Goal: Task Accomplishment & Management: Manage account settings

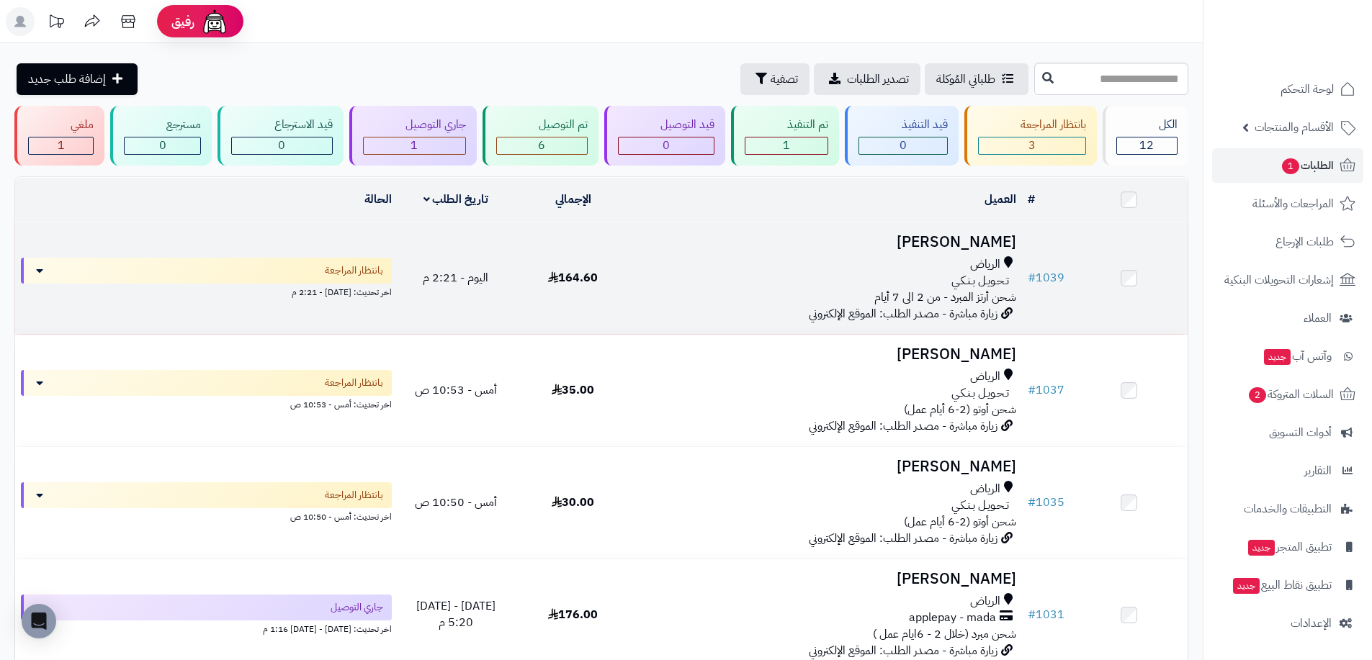
click at [961, 258] on div "الرياض" at bounding box center [826, 264] width 379 height 17
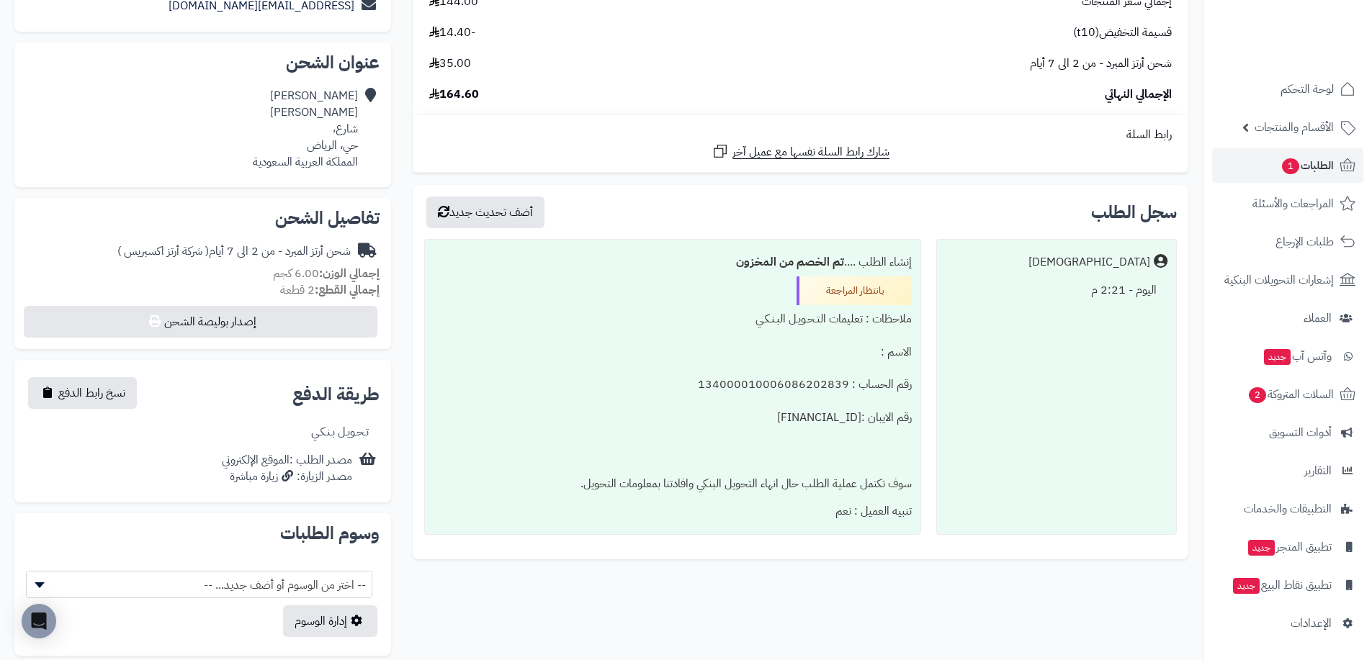
scroll to position [357, 0]
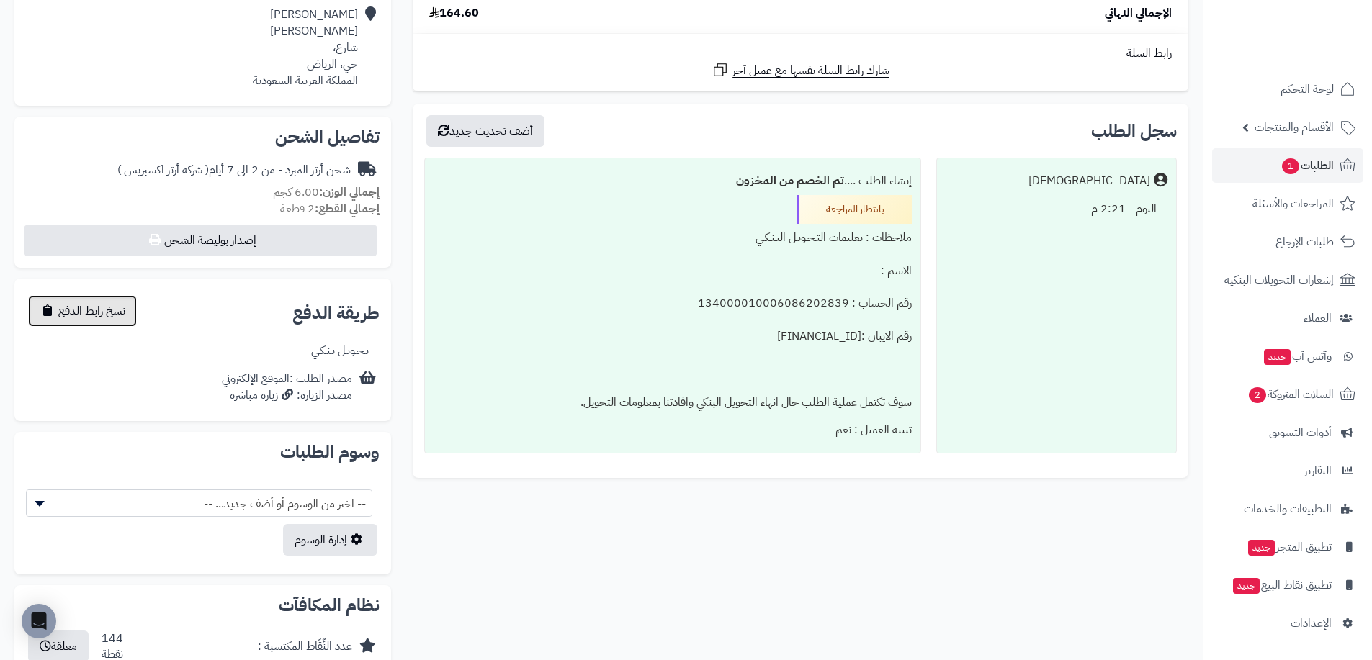
click at [115, 316] on span "نسخ رابط الدفع" at bounding box center [91, 310] width 67 height 17
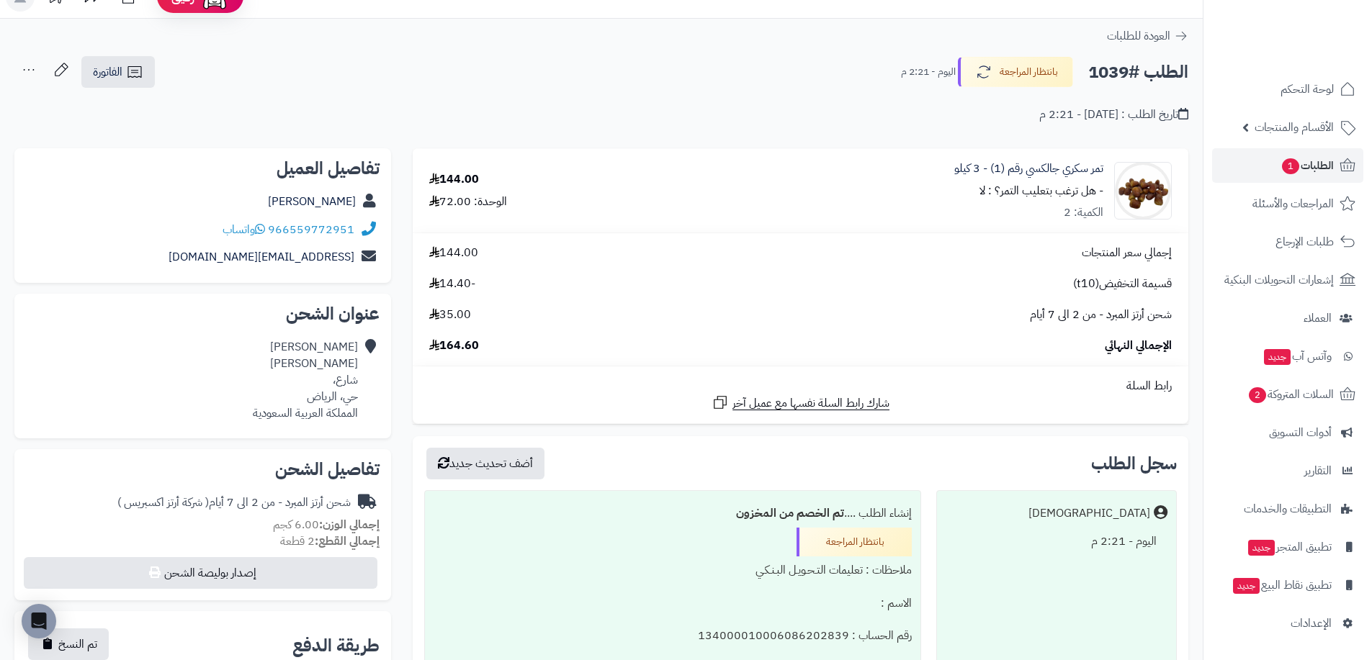
scroll to position [0, 0]
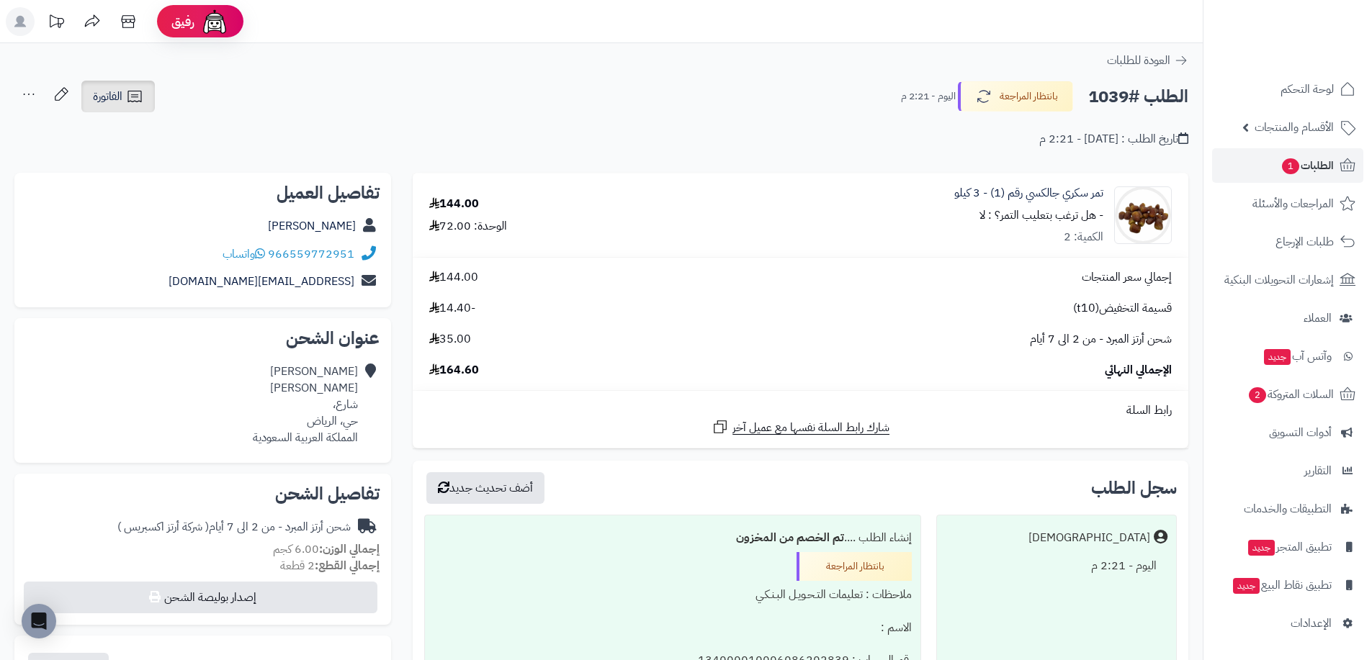
click at [145, 97] on link "الفاتورة" at bounding box center [117, 97] width 73 height 32
click at [326, 95] on div "الطلب #1039 بانتظار المراجعة [DATE] - 2:21 م الفاتورة طباعة الفاتورة إرسال الفا…" at bounding box center [601, 97] width 1174 height 34
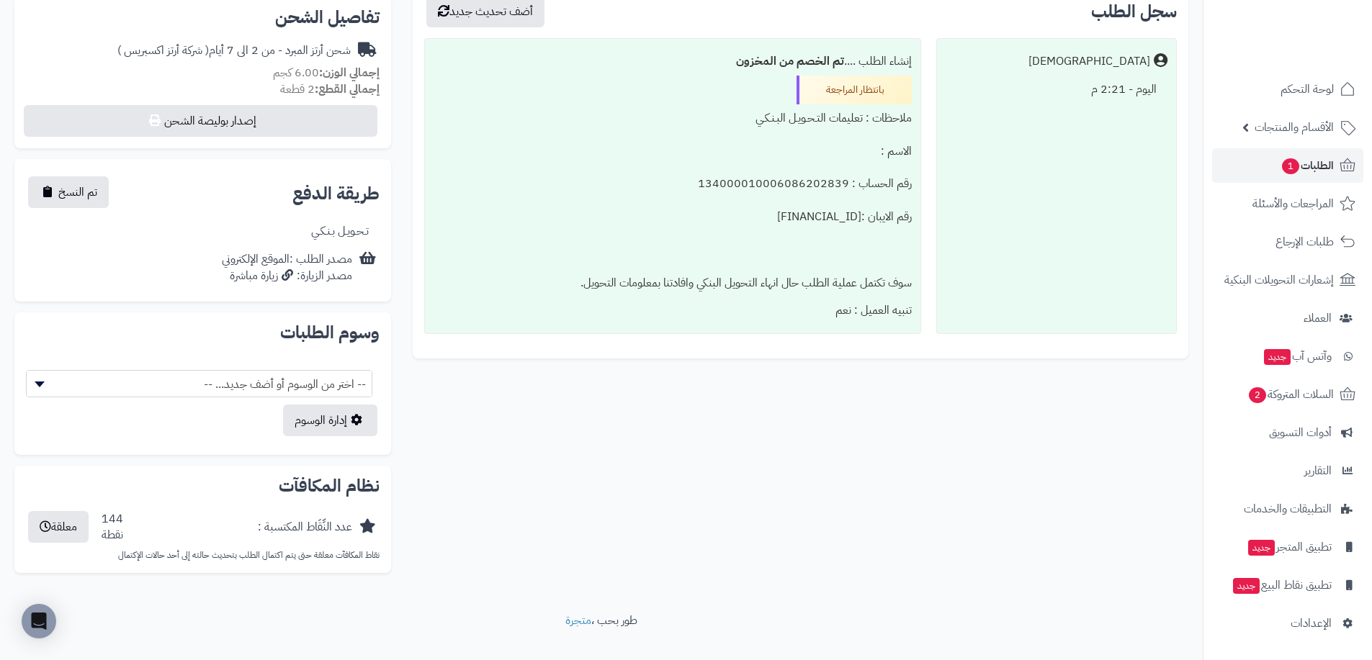
scroll to position [501, 0]
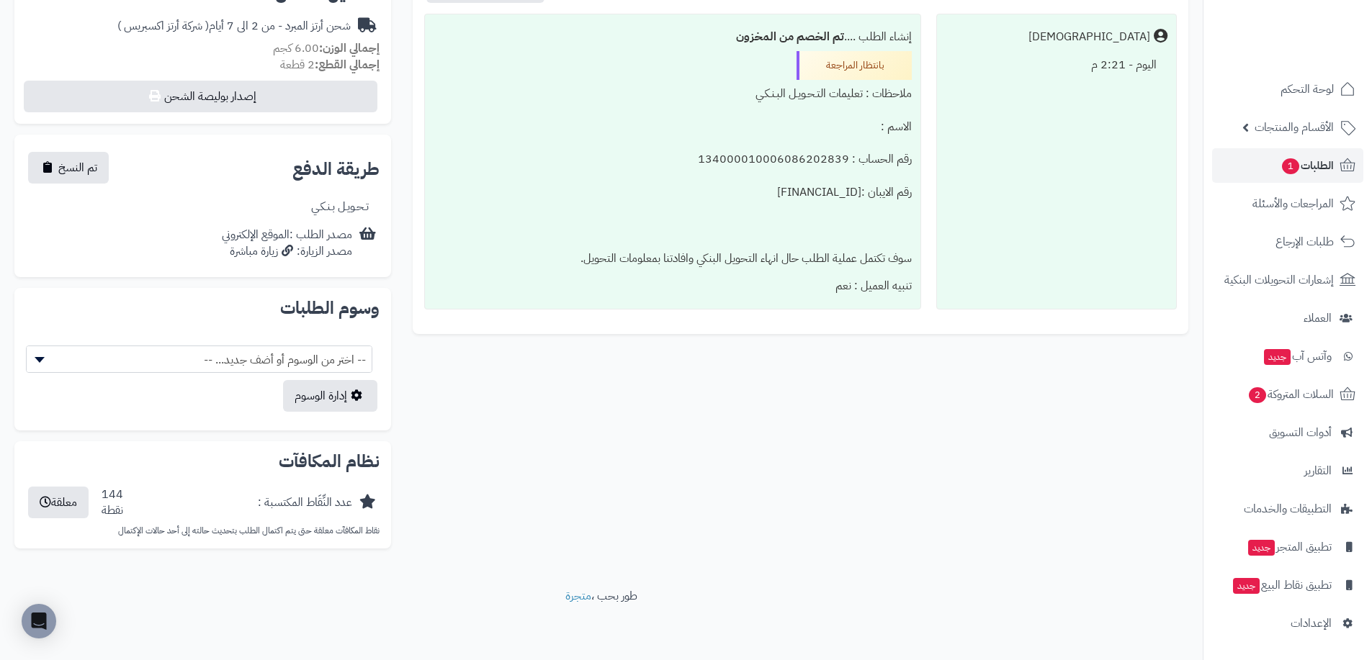
click at [323, 356] on span "-- اختر من الوسوم أو أضف جديد... --" at bounding box center [199, 359] width 345 height 27
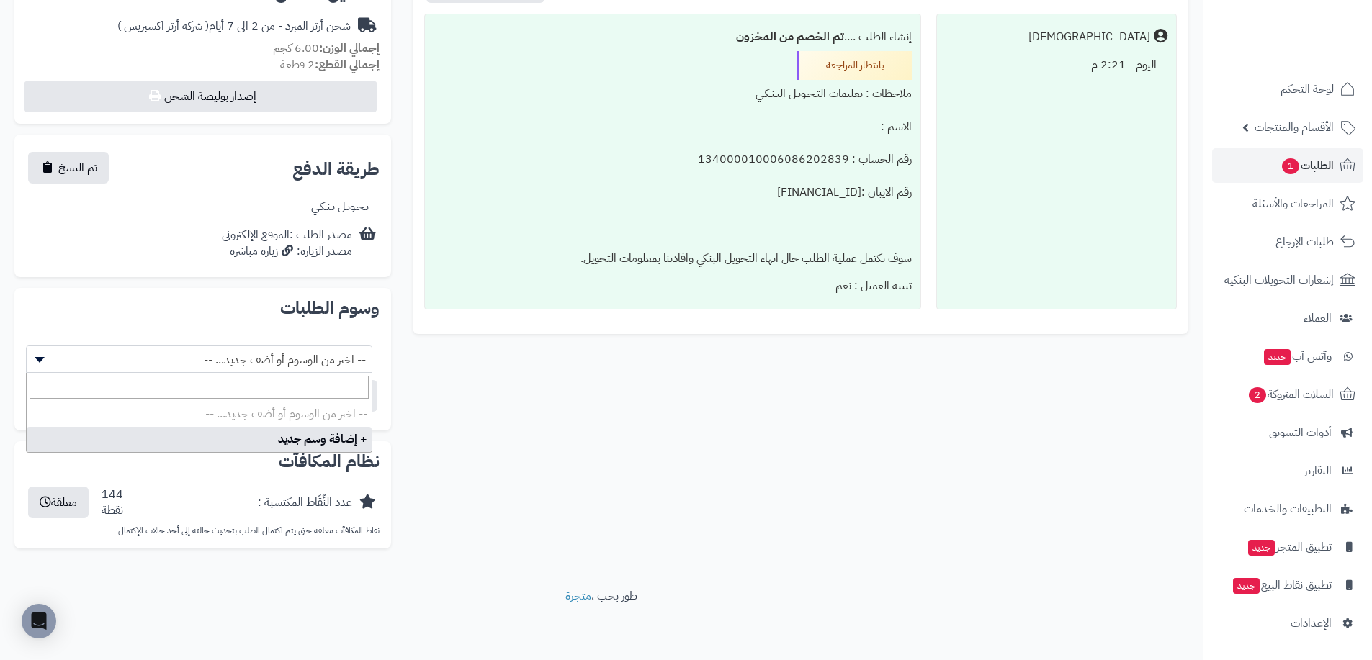
click at [452, 395] on div "**********" at bounding box center [601, 116] width 1195 height 889
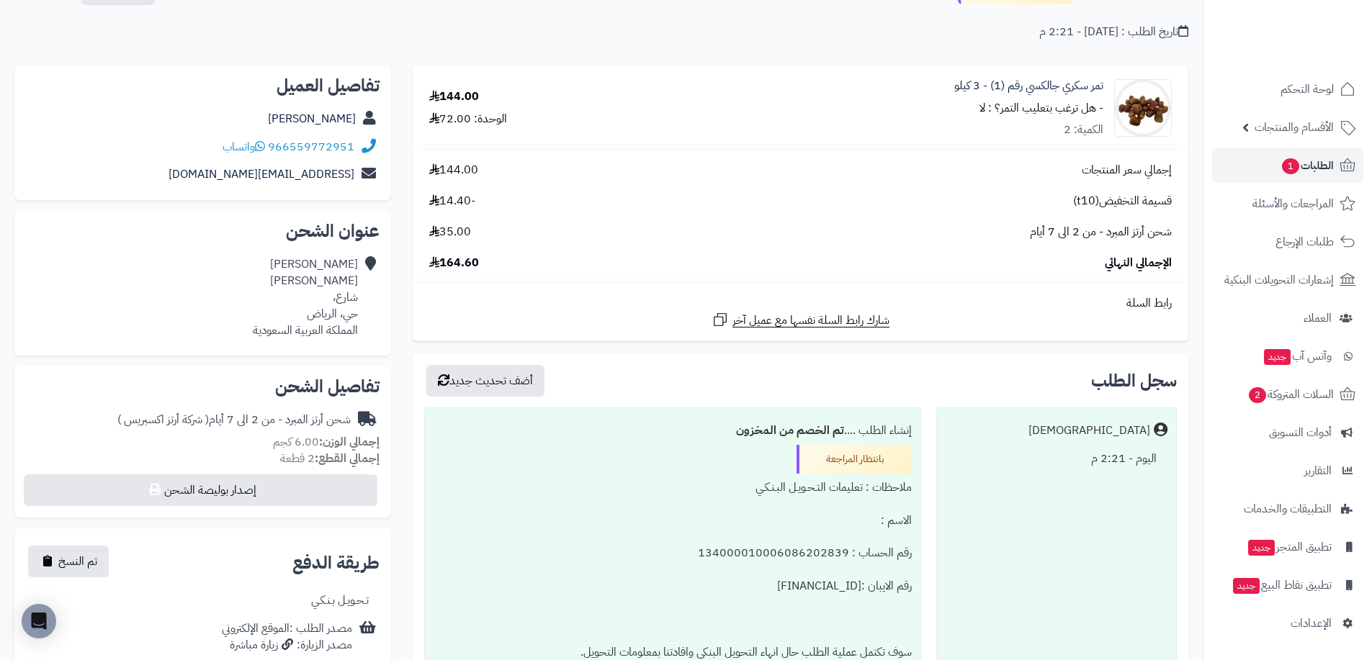
scroll to position [216, 0]
